Goal: Browse casually: Explore the website without a specific task or goal

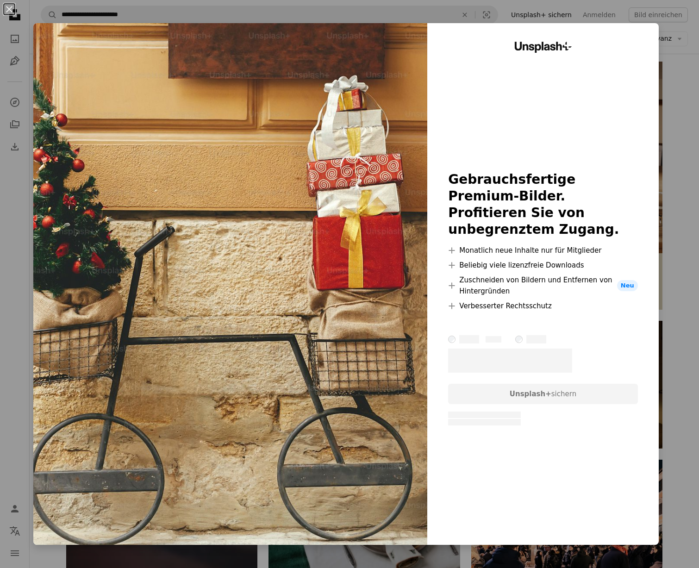
scroll to position [0, 139]
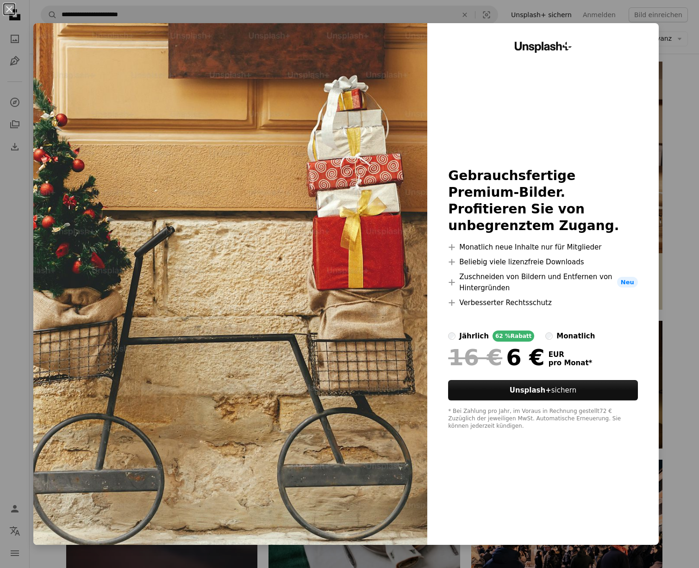
click at [8, 9] on button "An X shape" at bounding box center [9, 9] width 11 height 11
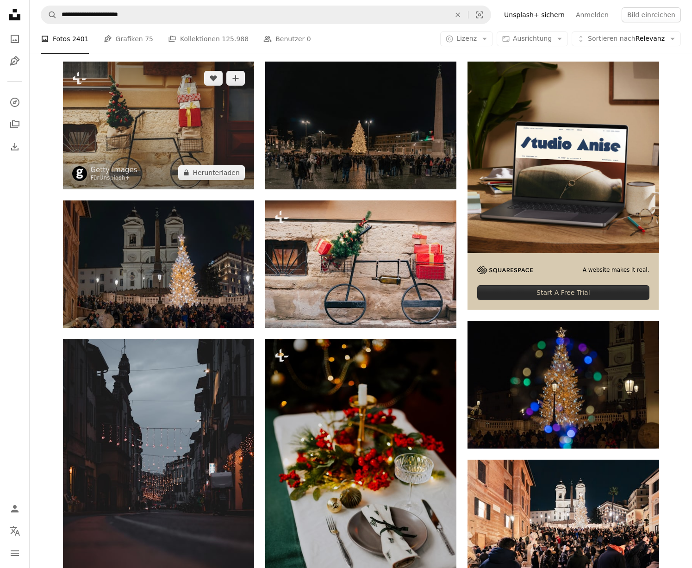
click at [125, 94] on img at bounding box center [158, 125] width 191 height 127
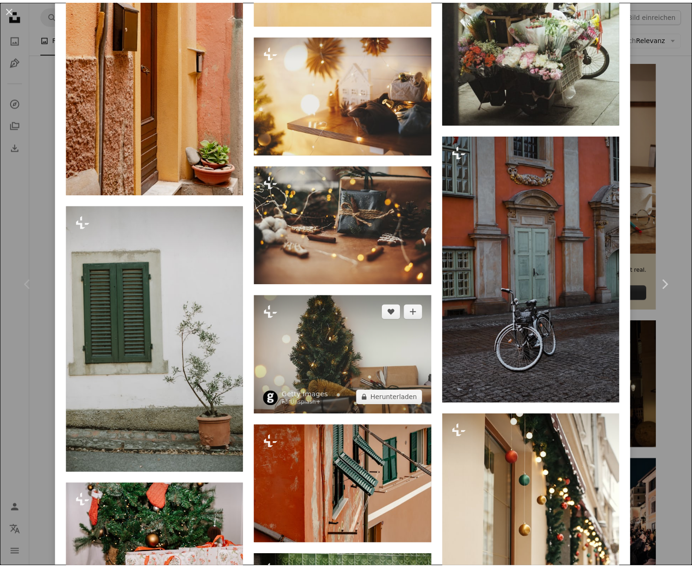
scroll to position [3686, 0]
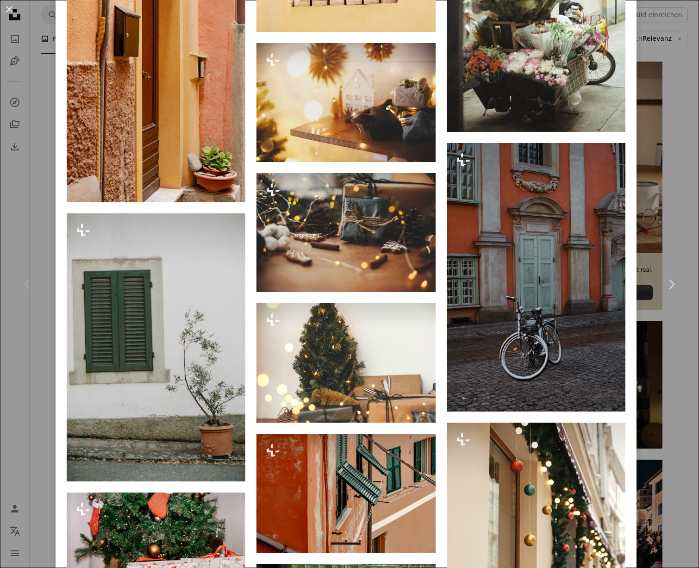
click at [9, 6] on button "An X shape" at bounding box center [9, 9] width 11 height 11
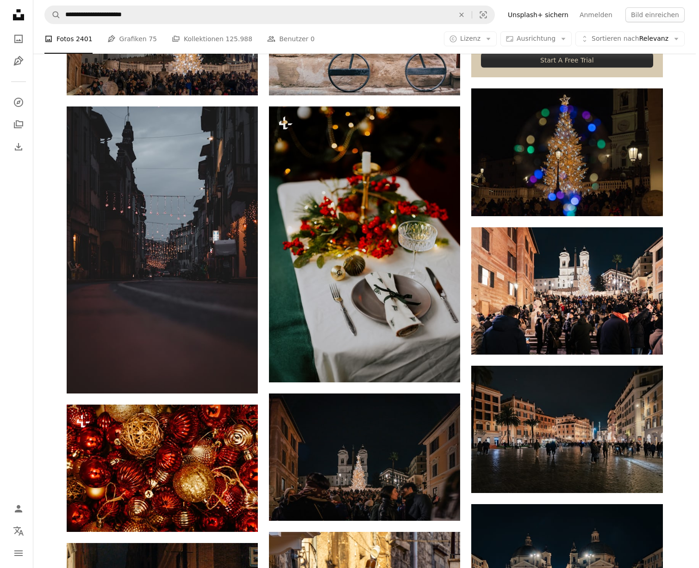
scroll to position [406, 0]
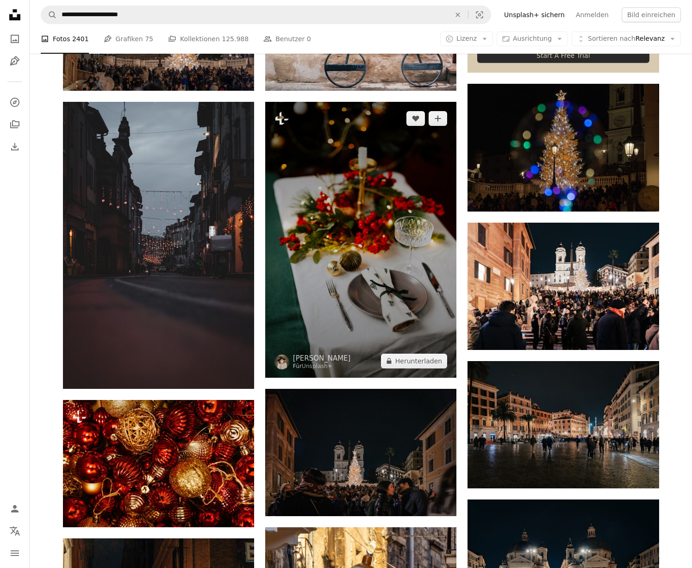
click at [344, 142] on img at bounding box center [360, 240] width 191 height 276
